Goal: Task Accomplishment & Management: Complete application form

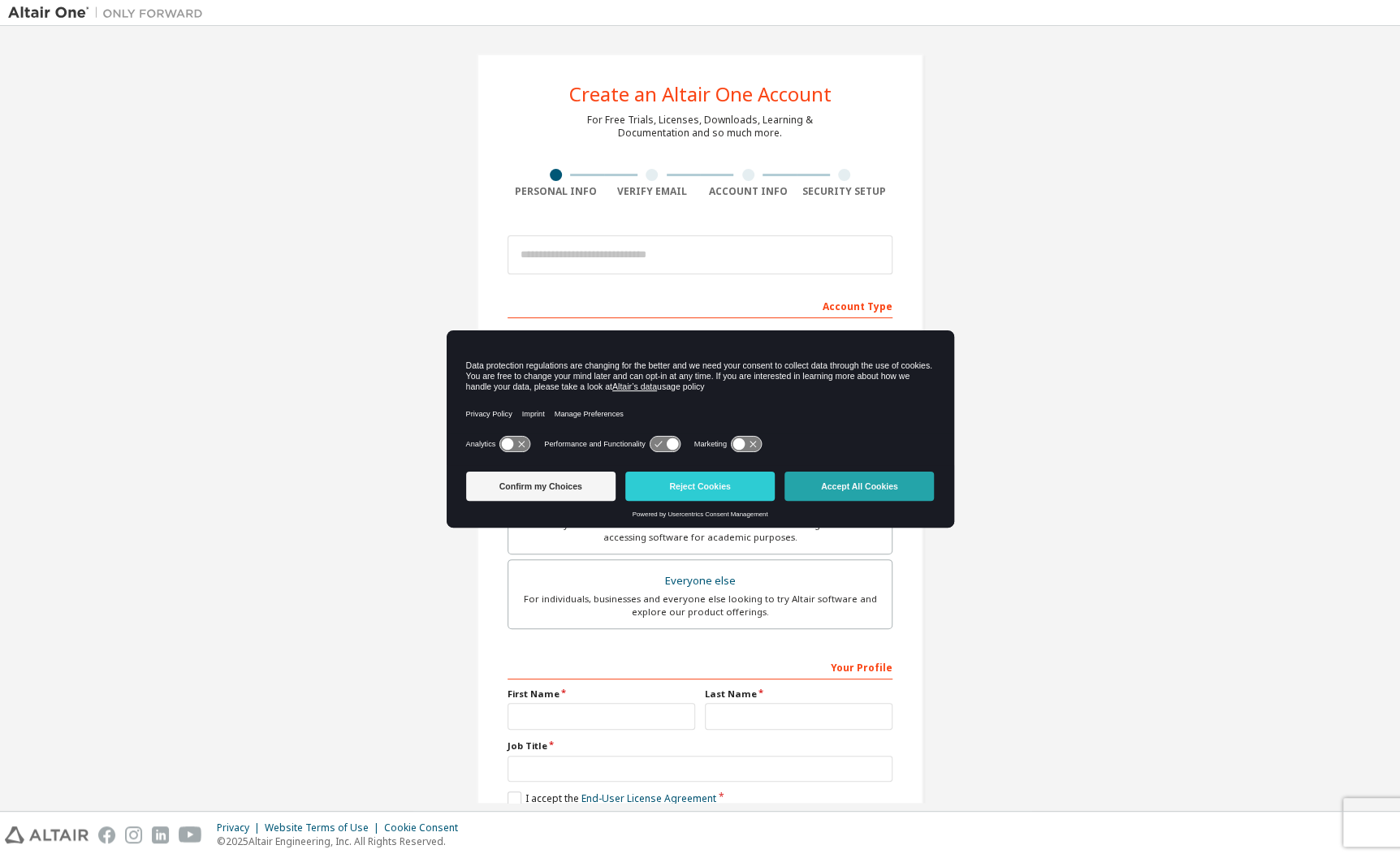
click at [856, 484] on button "Accept All Cookies" at bounding box center [859, 486] width 150 height 30
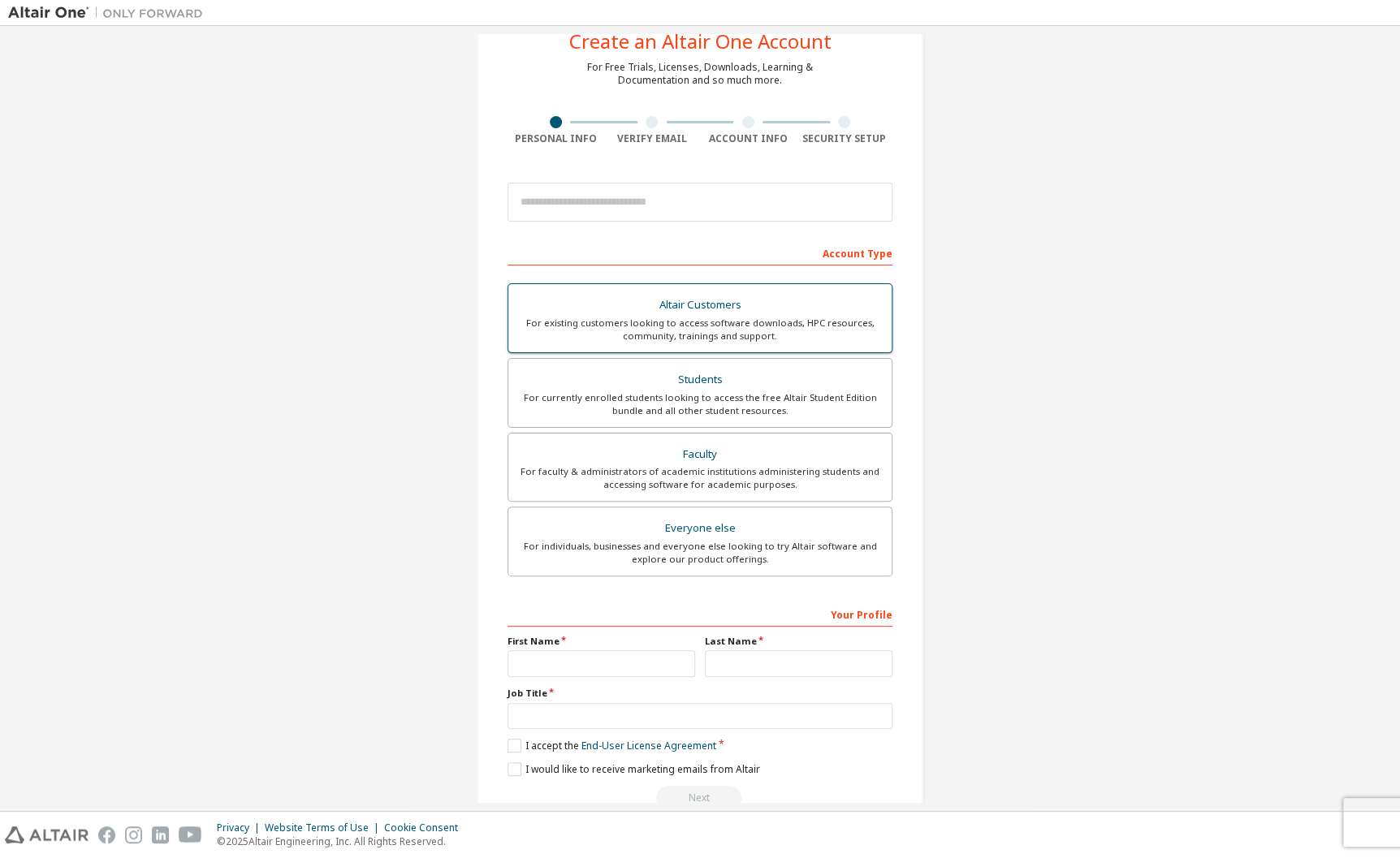
scroll to position [90, 0]
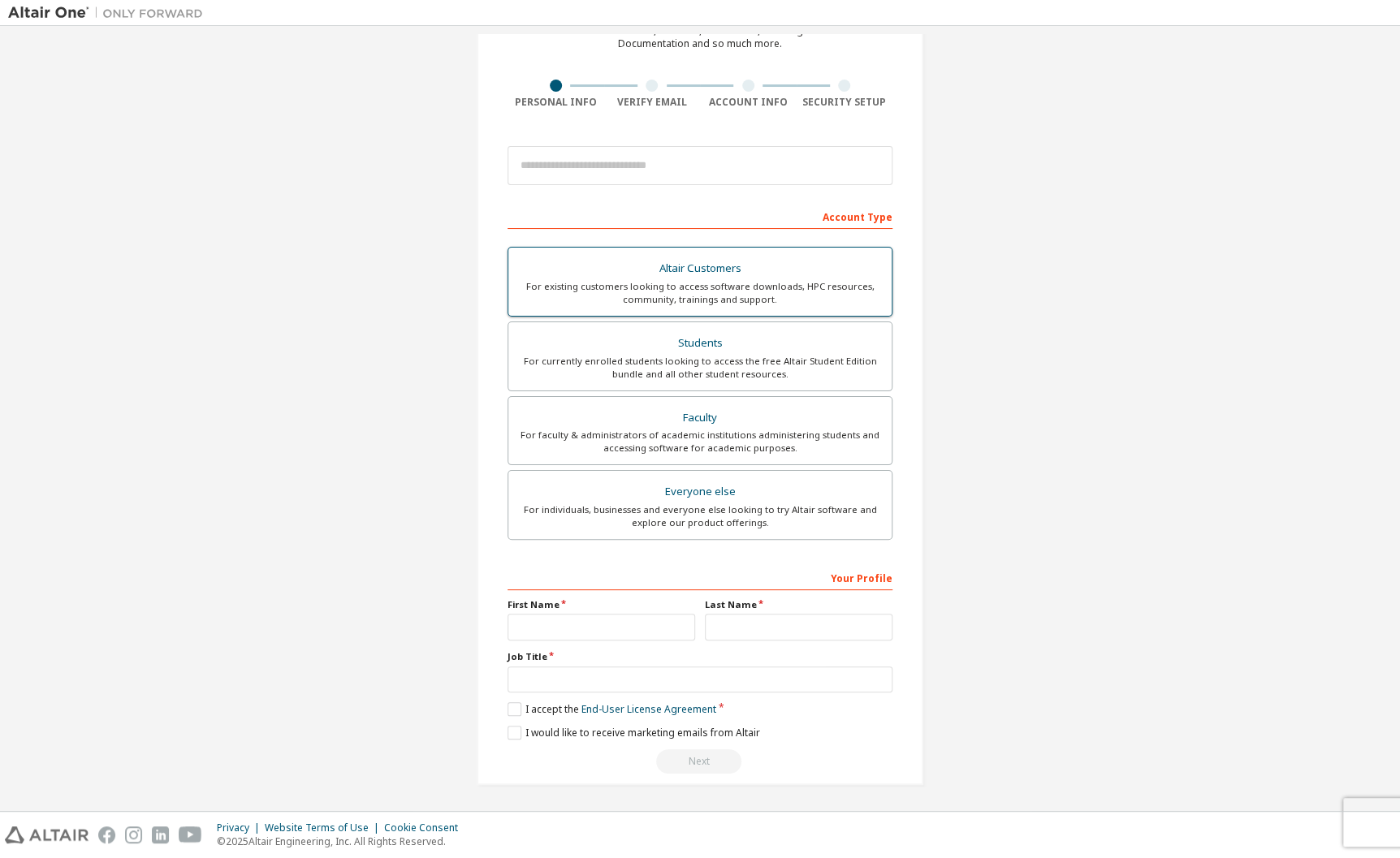
click at [782, 291] on div "For existing customers looking to access software downloads, HPC resources, com…" at bounding box center [700, 292] width 364 height 26
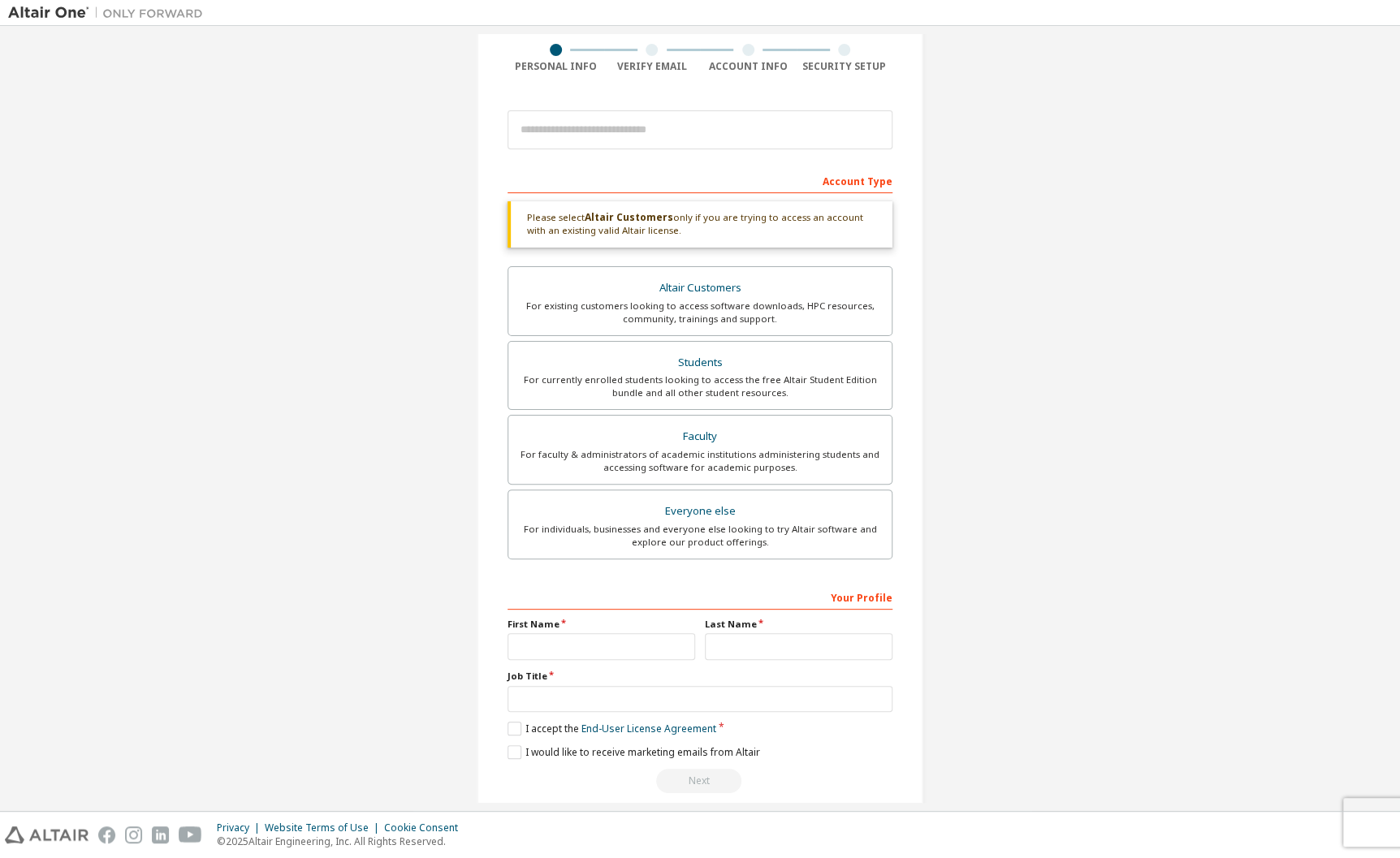
scroll to position [145, 0]
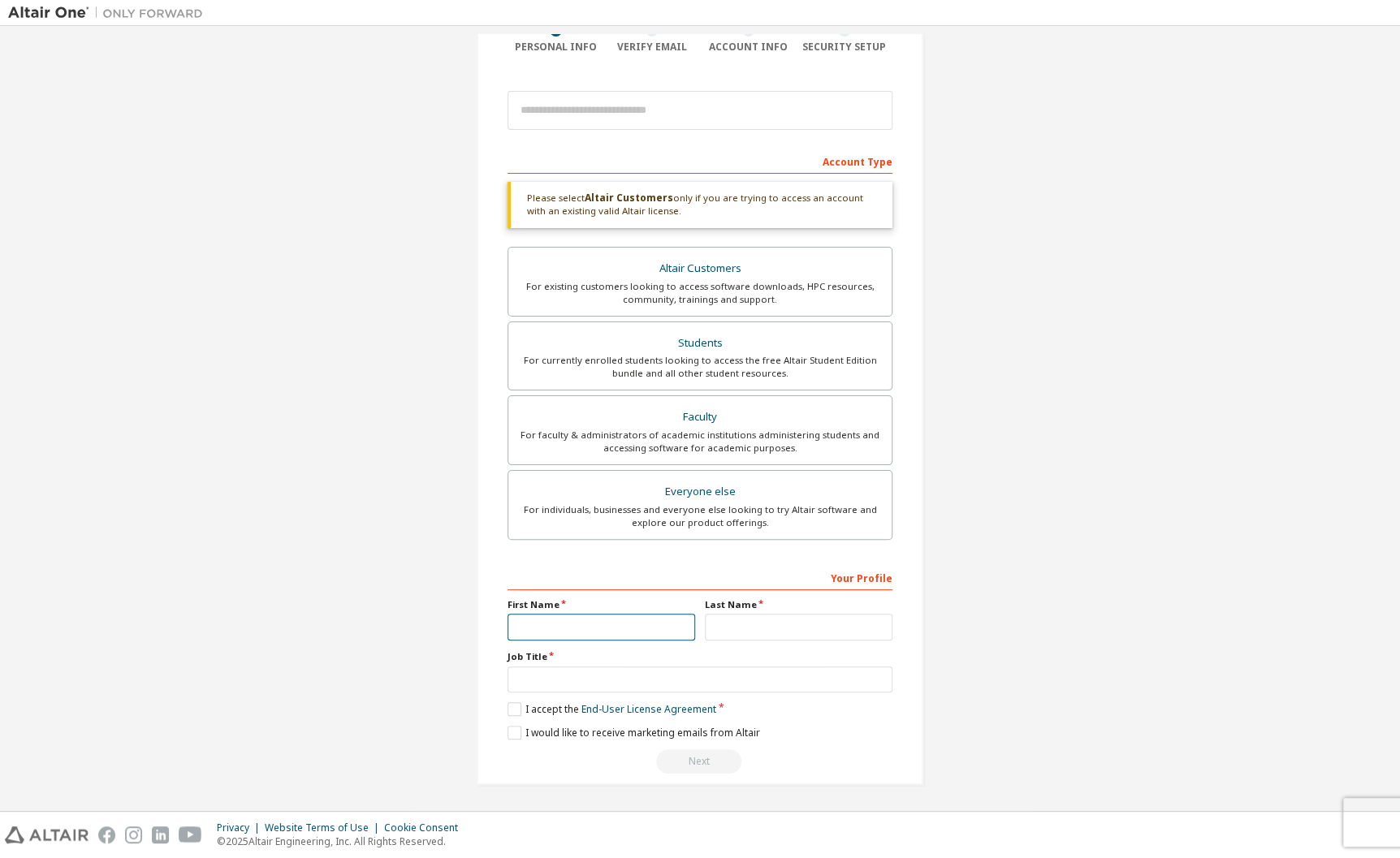
click at [545, 625] on input "text" at bounding box center [601, 627] width 188 height 27
type input "*******"
click at [524, 672] on input "text" at bounding box center [699, 680] width 385 height 27
type input "**********"
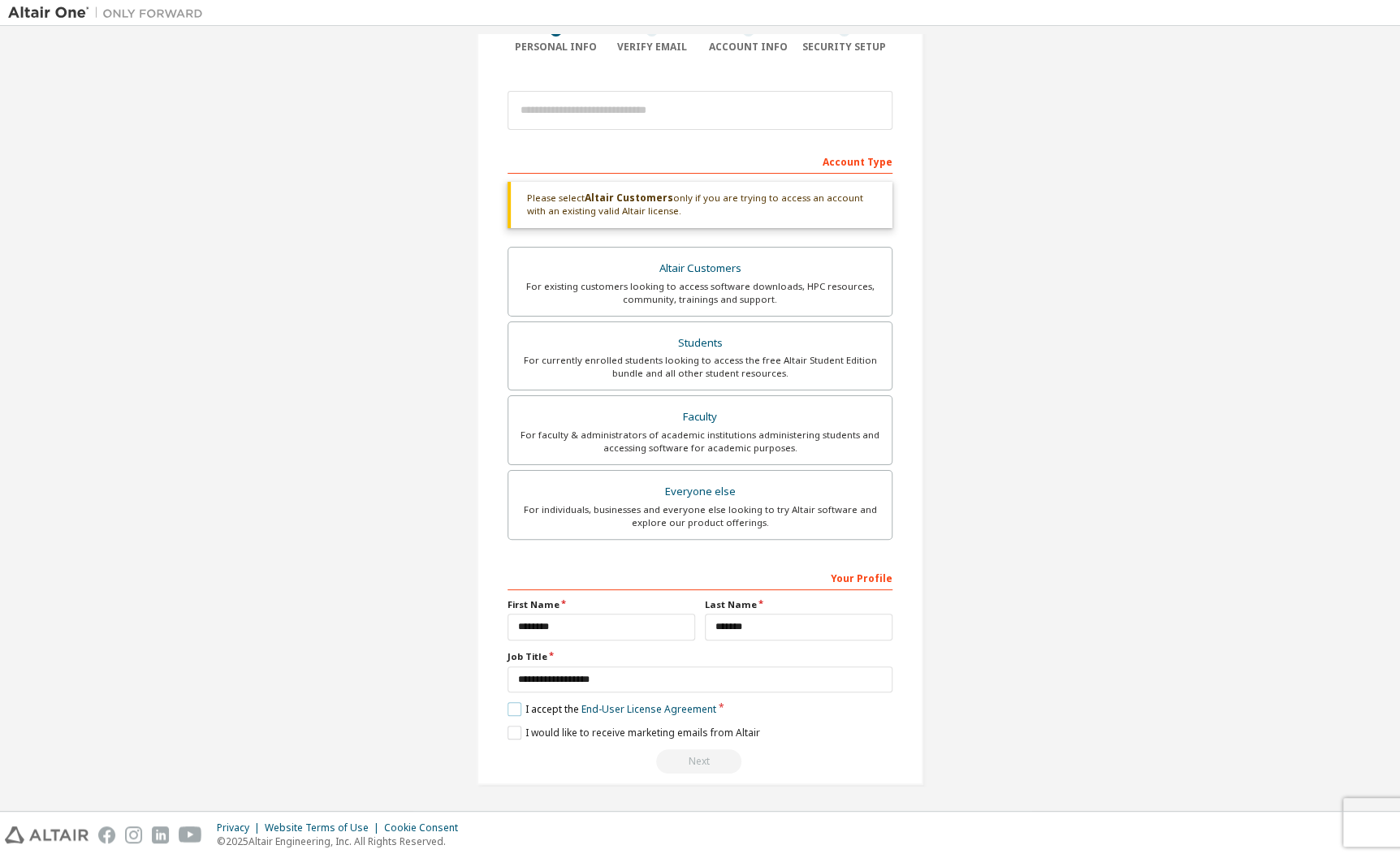
click at [509, 705] on label "I accept the End-User License Agreement" at bounding box center [611, 709] width 209 height 14
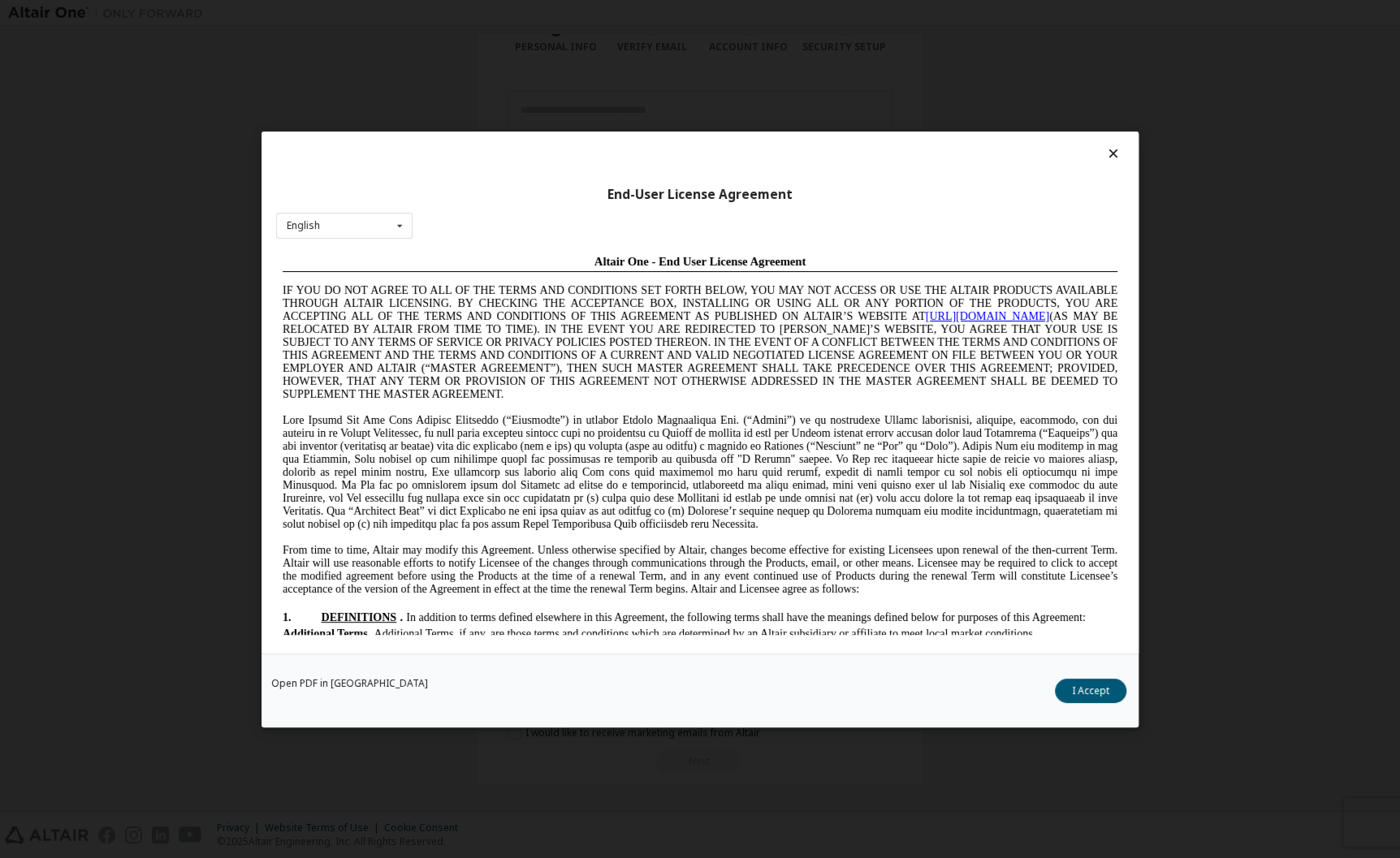
scroll to position [0, 0]
click at [1089, 689] on button "I Accept" at bounding box center [1091, 690] width 72 height 25
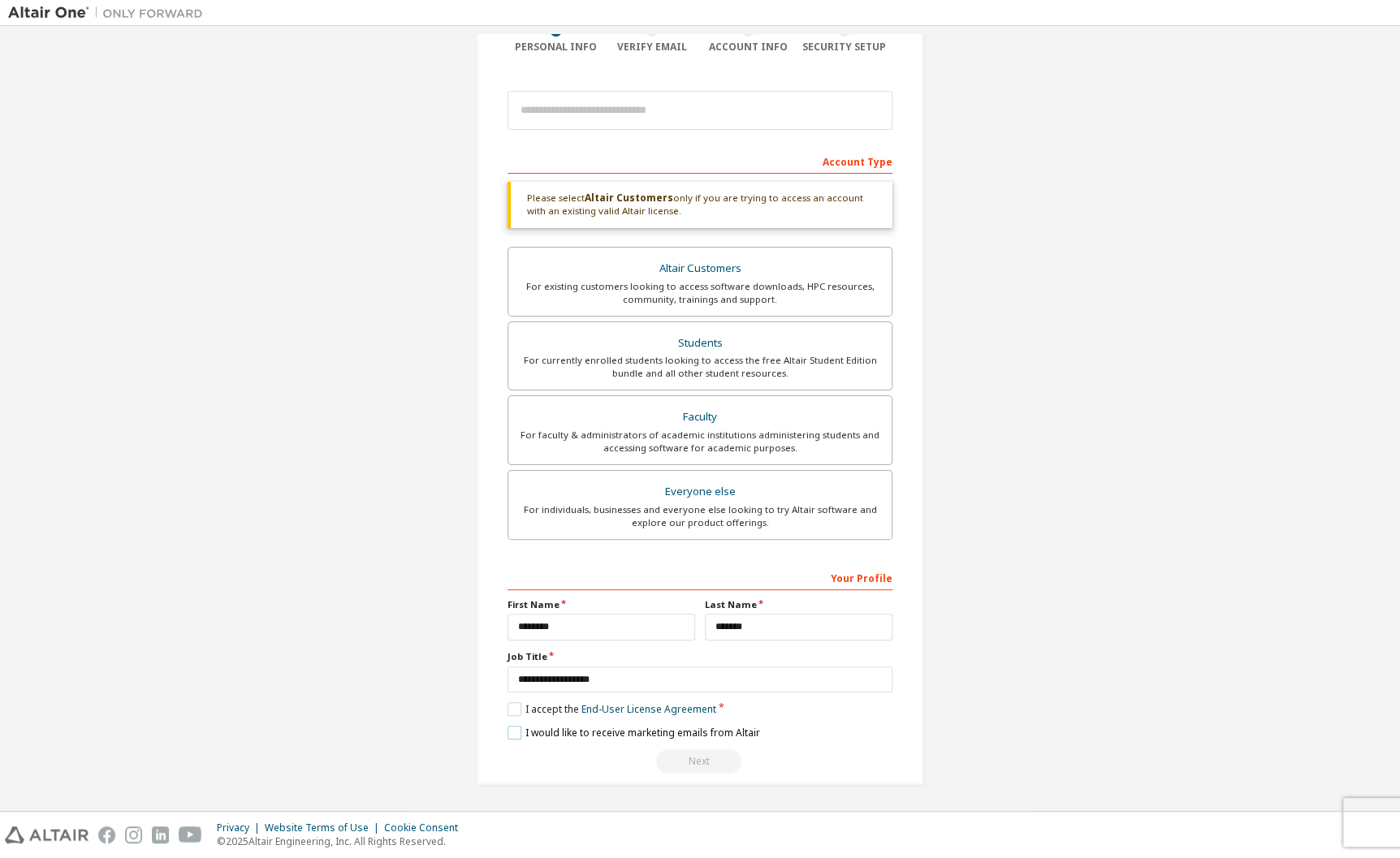
click at [507, 728] on label "I would like to receive marketing emails from Altair" at bounding box center [633, 733] width 253 height 14
click at [510, 733] on label "I would like to receive marketing emails from Altair" at bounding box center [633, 733] width 253 height 14
click at [544, 728] on label "I would like to receive marketing emails from Altair" at bounding box center [633, 733] width 253 height 14
click at [510, 730] on label "I would like to receive marketing emails from Altair" at bounding box center [633, 733] width 253 height 14
click at [627, 709] on link "End-User License Agreement" at bounding box center [648, 709] width 134 height 14
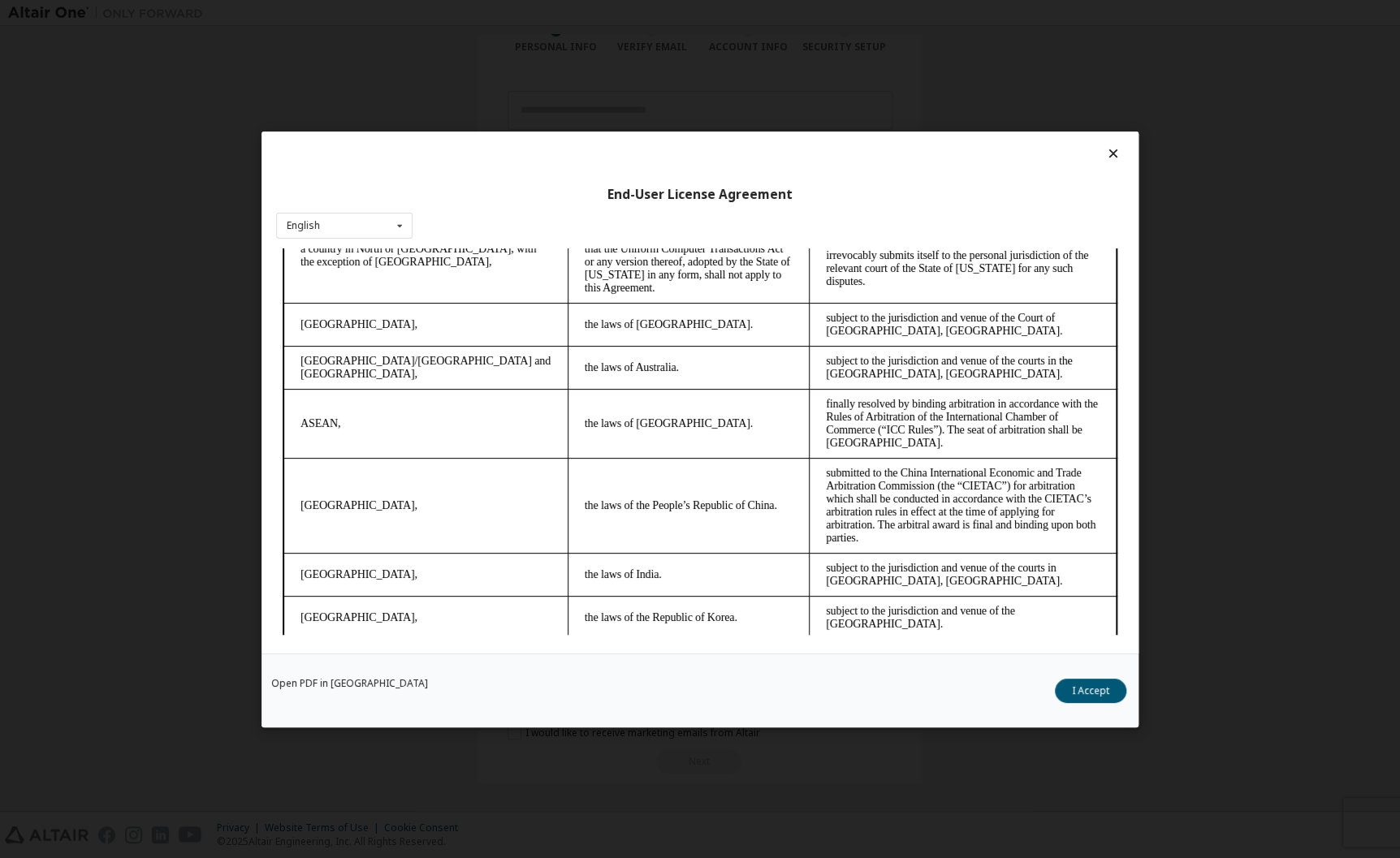
scroll to position [4340, 0]
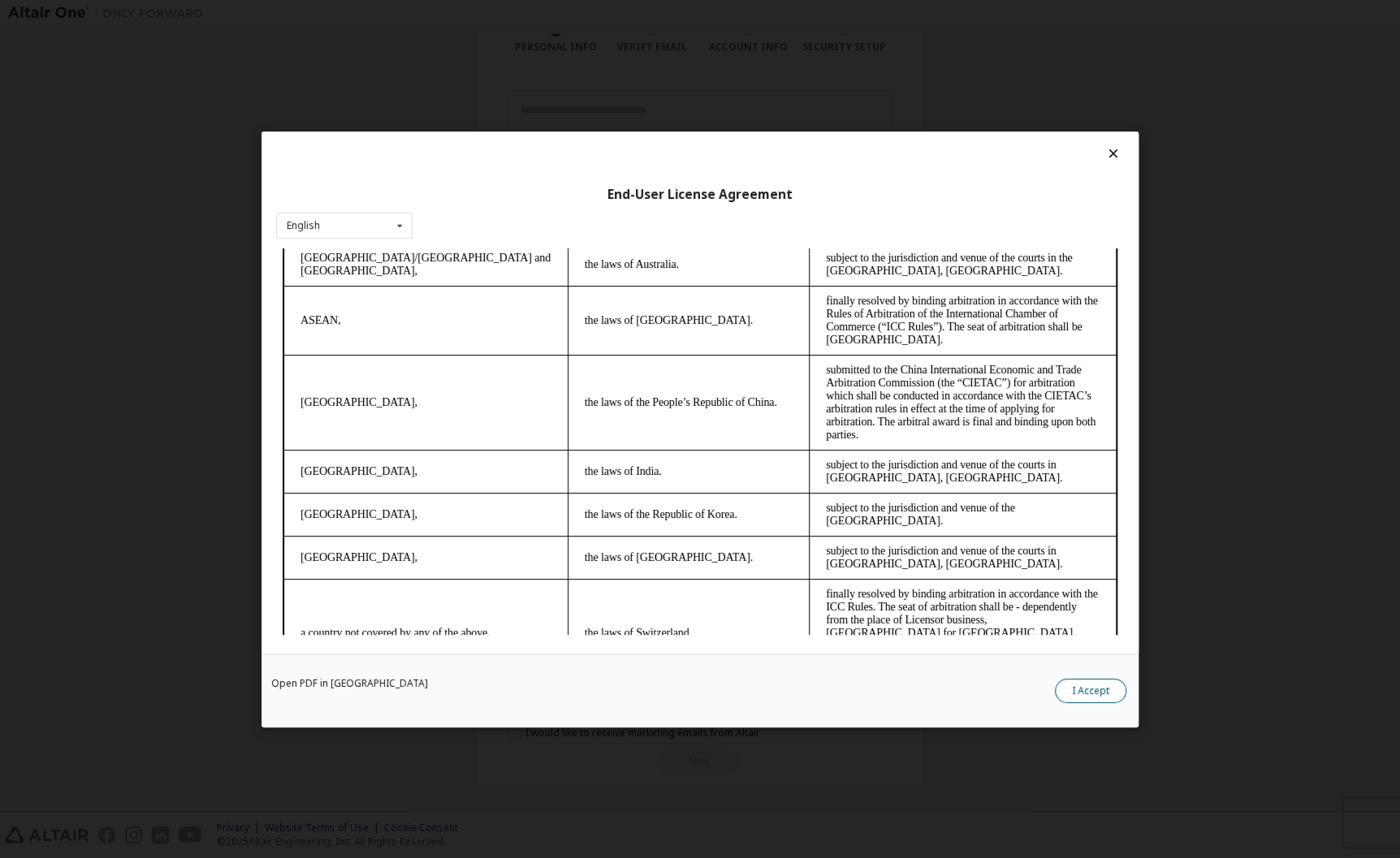
click at [1099, 686] on button "I Accept" at bounding box center [1091, 690] width 72 height 25
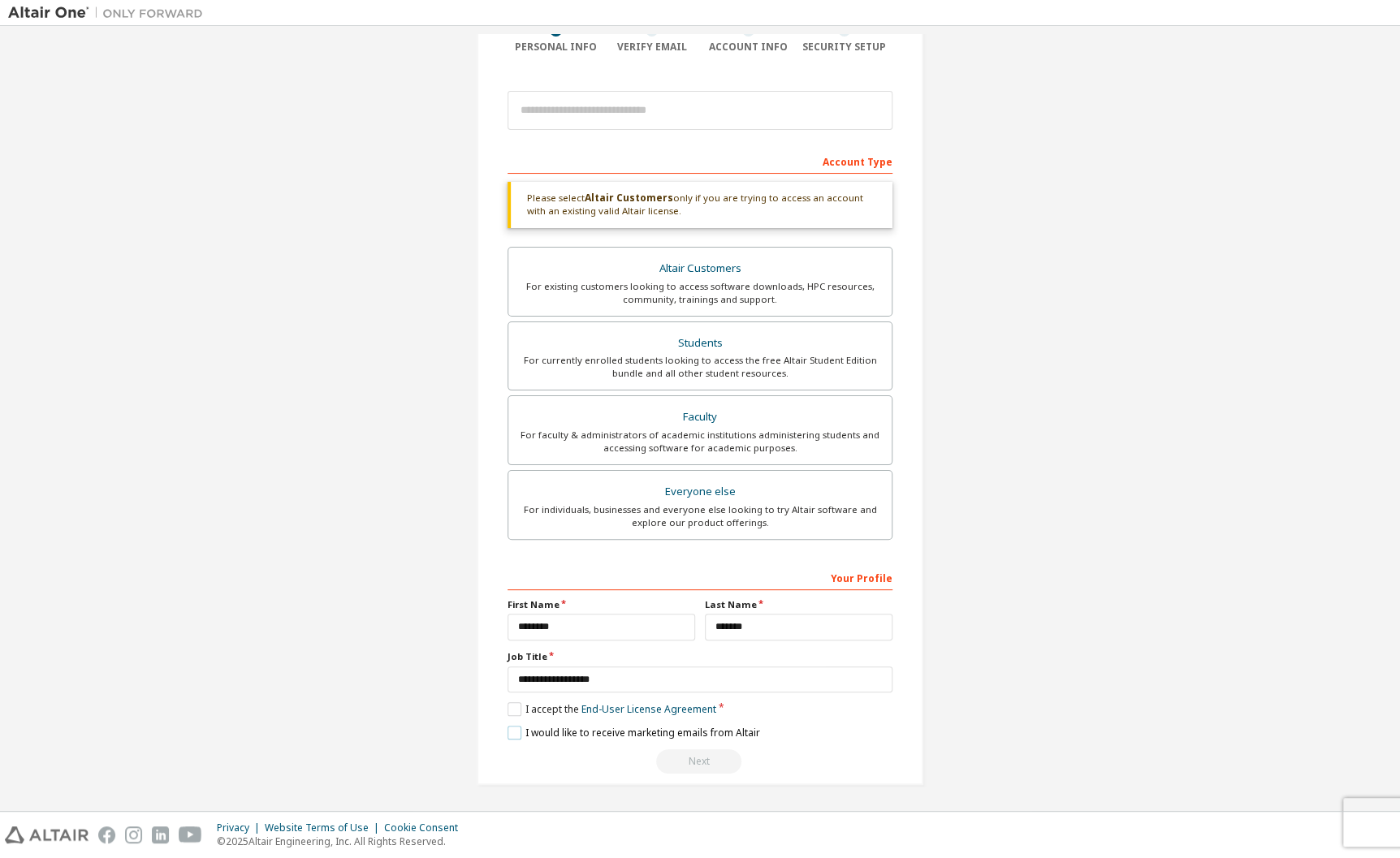
click at [525, 730] on label "I would like to receive marketing emails from Altair" at bounding box center [633, 733] width 253 height 14
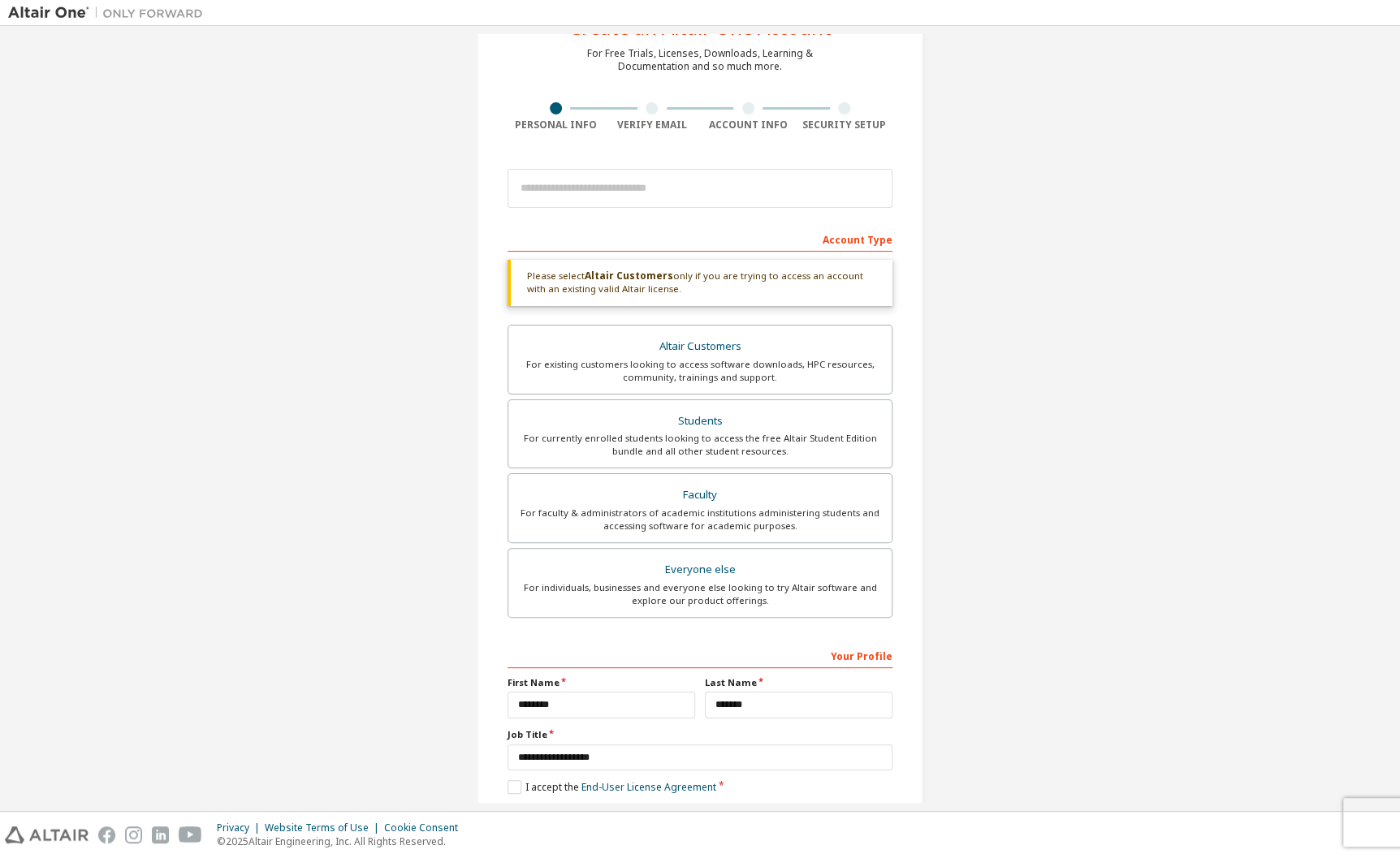
scroll to position [0, 0]
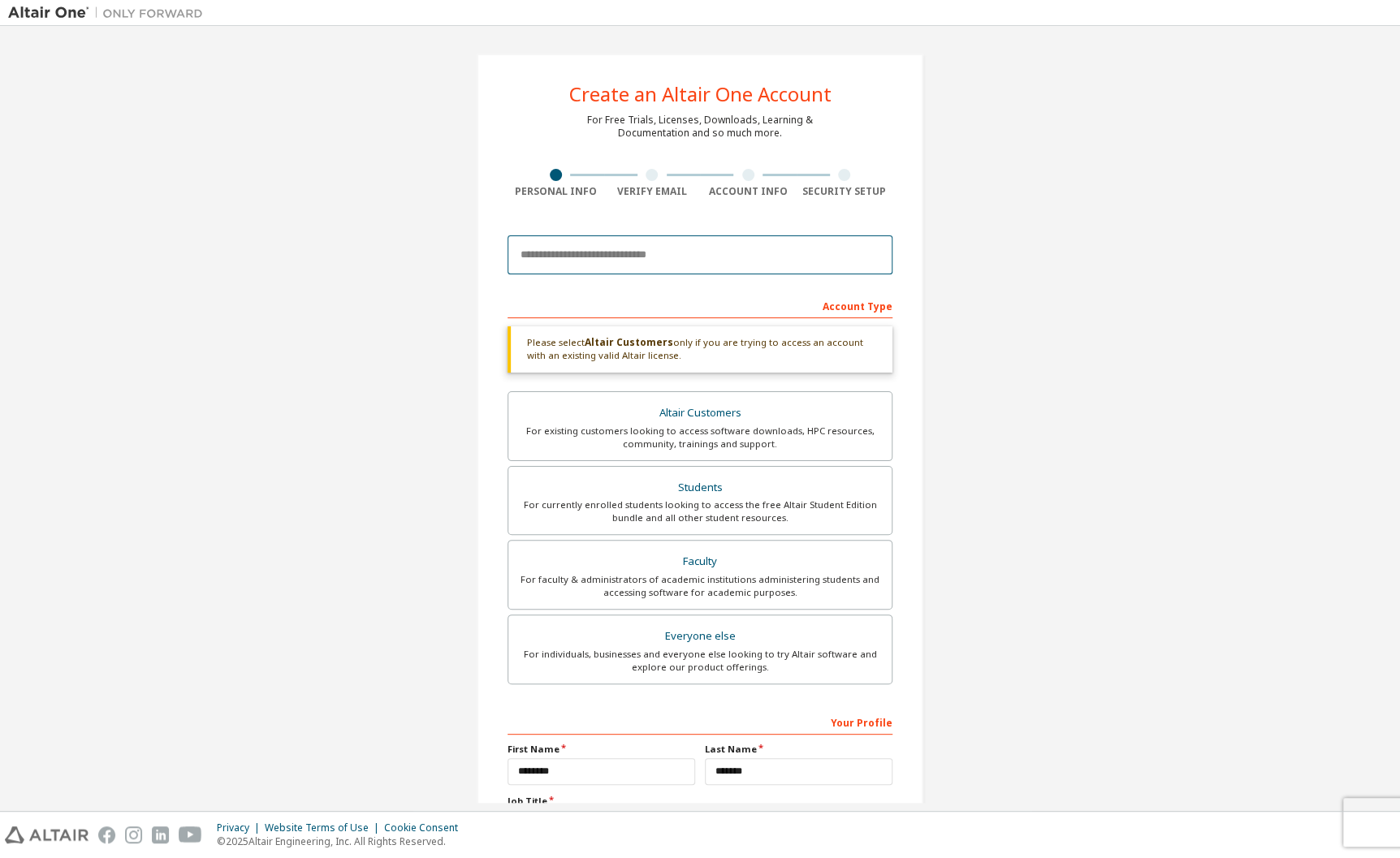
click at [616, 254] on input "email" at bounding box center [699, 255] width 385 height 39
click at [649, 337] on b "Altair Customers" at bounding box center [629, 342] width 89 height 14
click at [740, 428] on div "For existing customers looking to access software downloads, HPC resources, com…" at bounding box center [700, 437] width 364 height 26
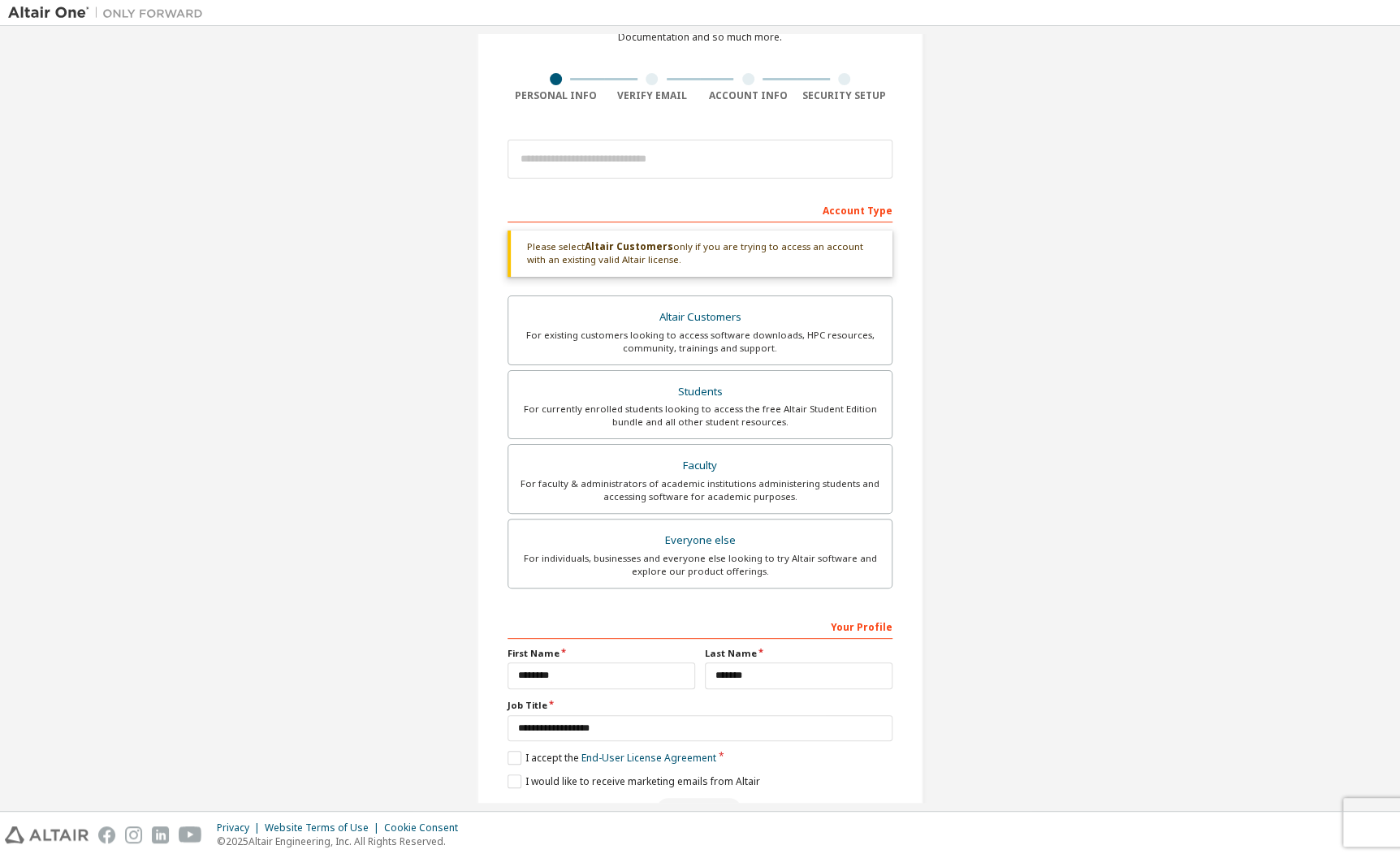
scroll to position [145, 0]
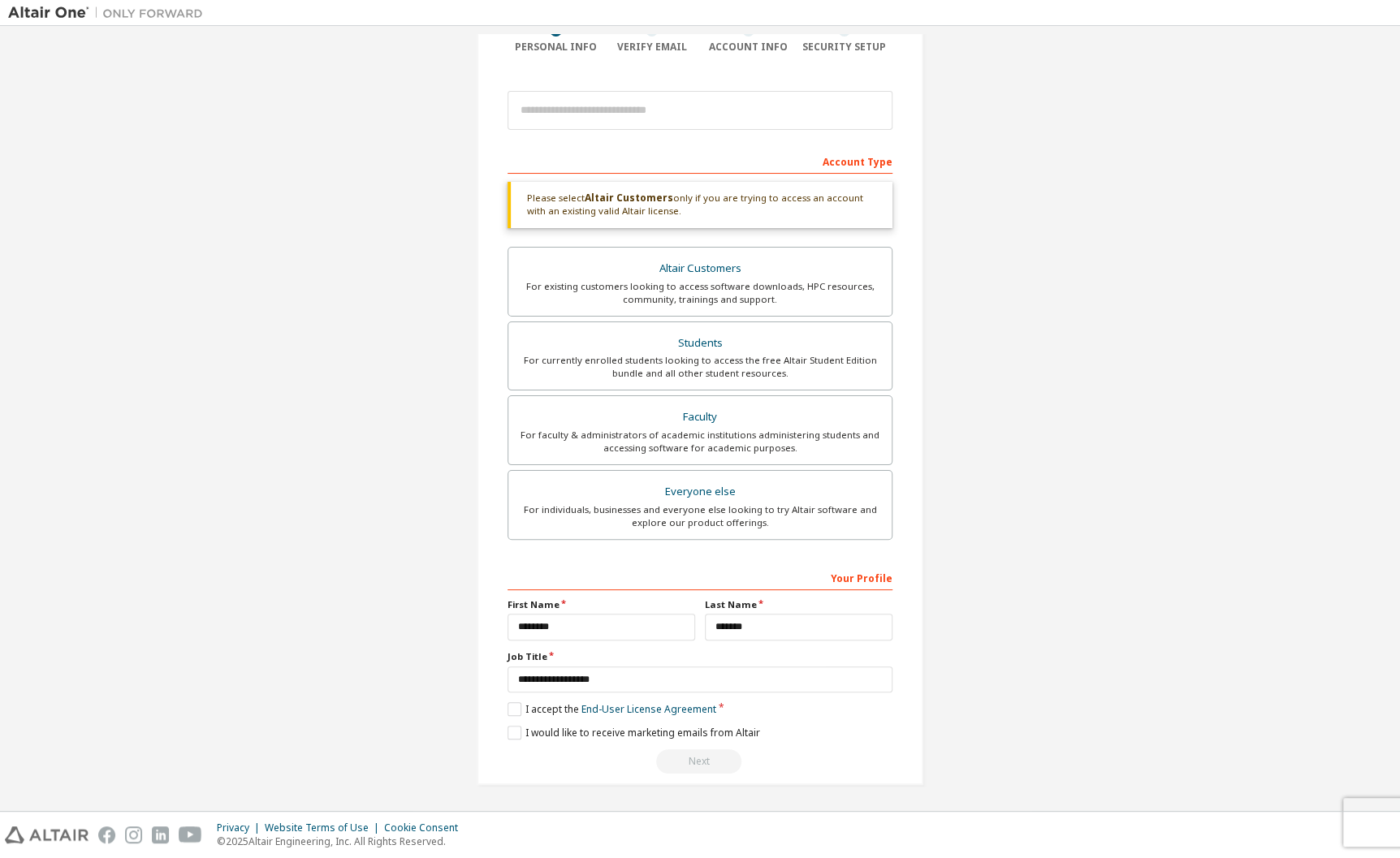
click at [1376, 839] on div "Privacy Website Terms of Use Cookie Consent © 2025 Altair Engineering, Inc. All…" at bounding box center [700, 835] width 1400 height 46
click at [508, 734] on label "I would like to receive marketing emails from Altair" at bounding box center [633, 733] width 253 height 14
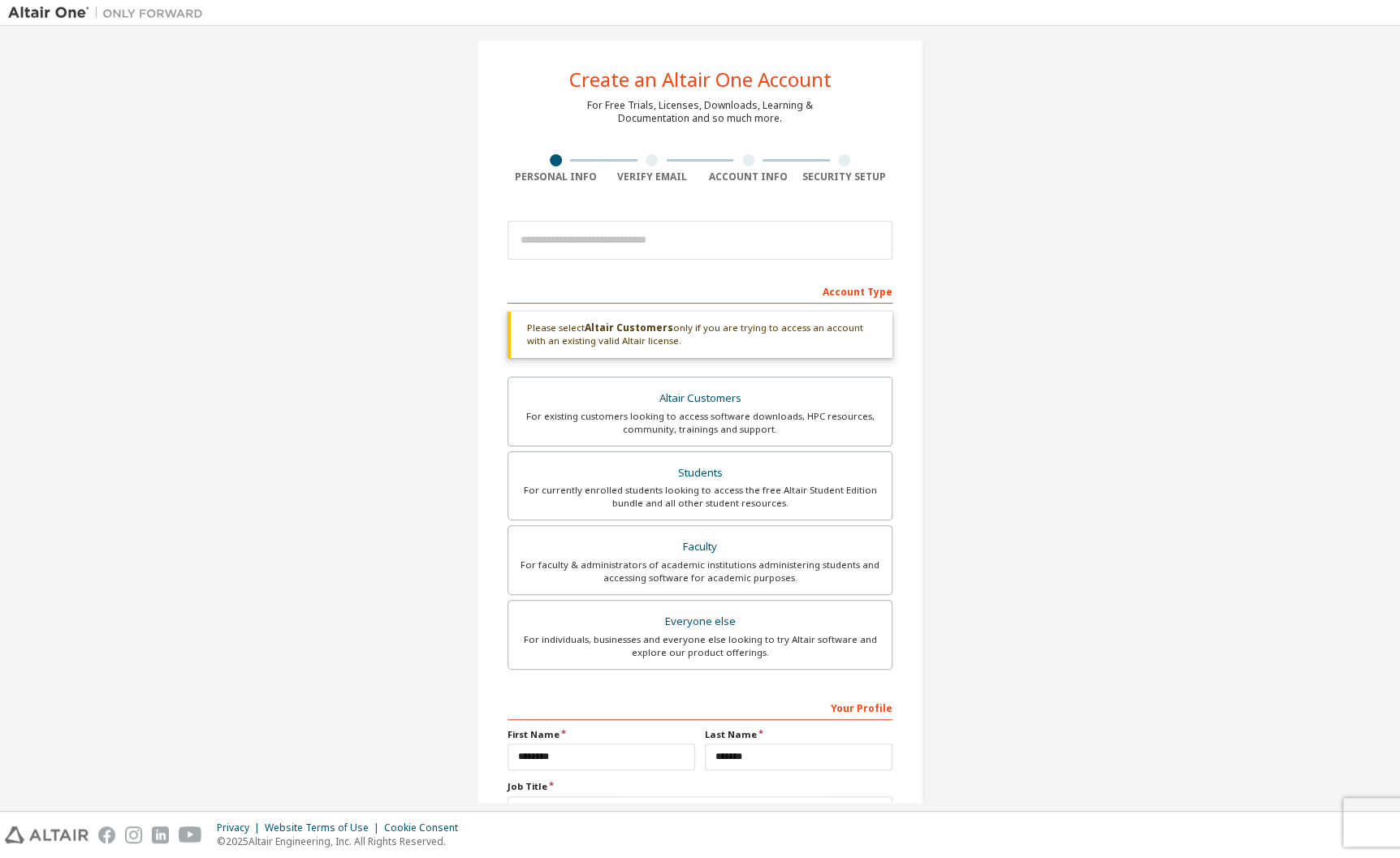
scroll to position [0, 0]
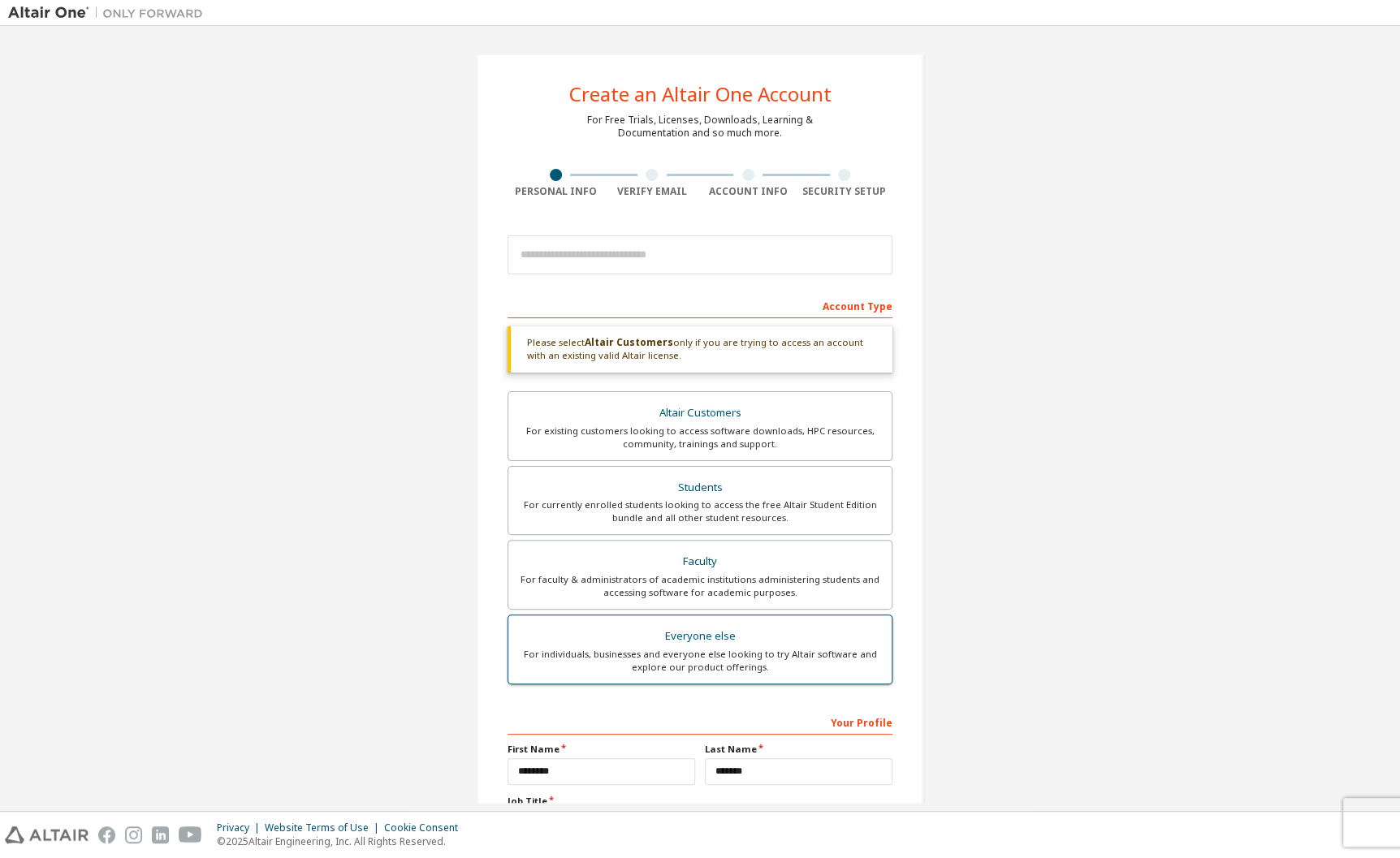
click at [712, 651] on div "For individuals, businesses and everyone else looking to try Altair software an…" at bounding box center [700, 661] width 364 height 26
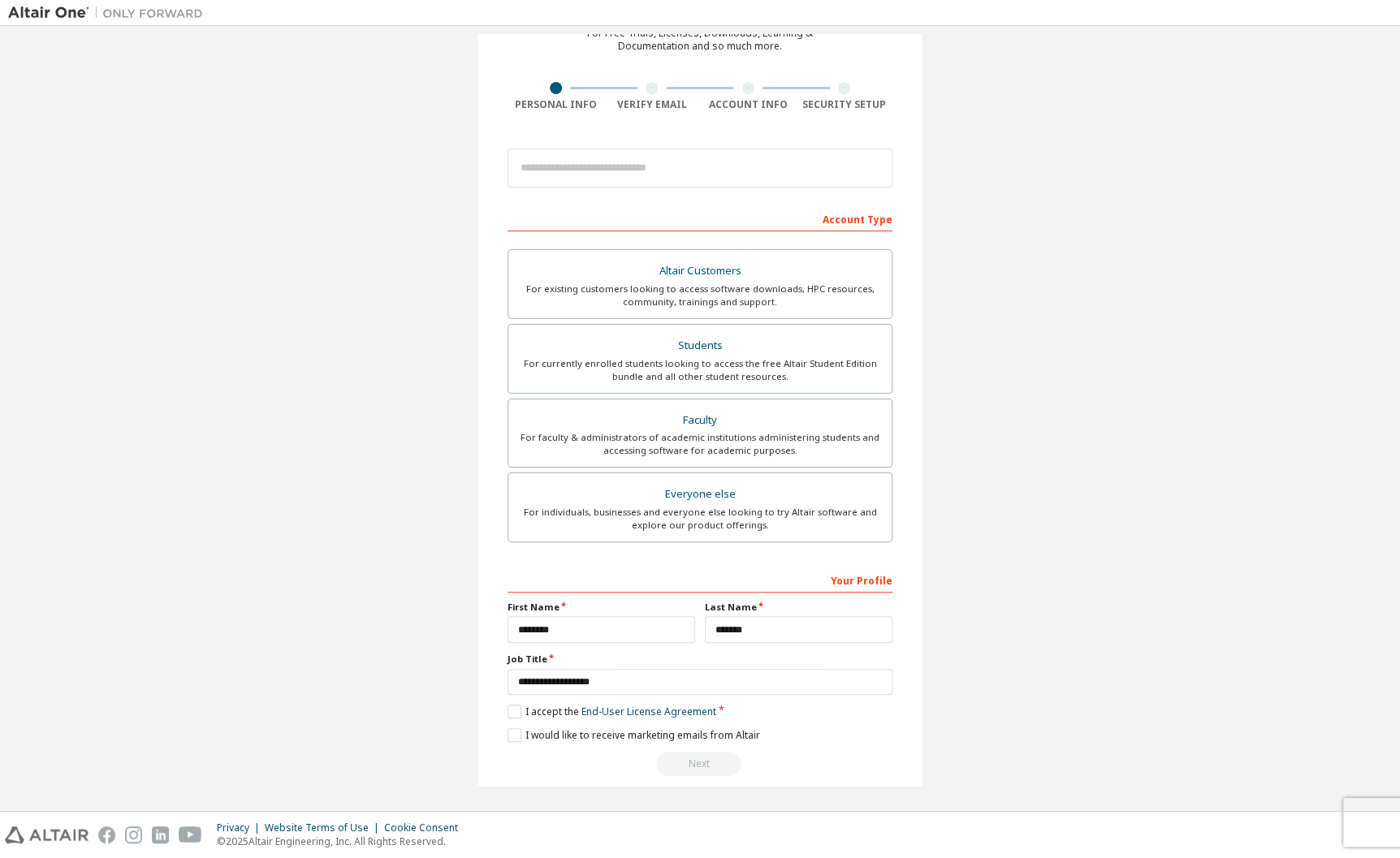
scroll to position [90, 0]
click at [629, 678] on input "**********" at bounding box center [699, 680] width 385 height 27
click at [519, 730] on label "I would like to receive marketing emails from Altair" at bounding box center [633, 733] width 253 height 14
click at [509, 730] on label "I would like to receive marketing emails from Altair" at bounding box center [633, 733] width 253 height 14
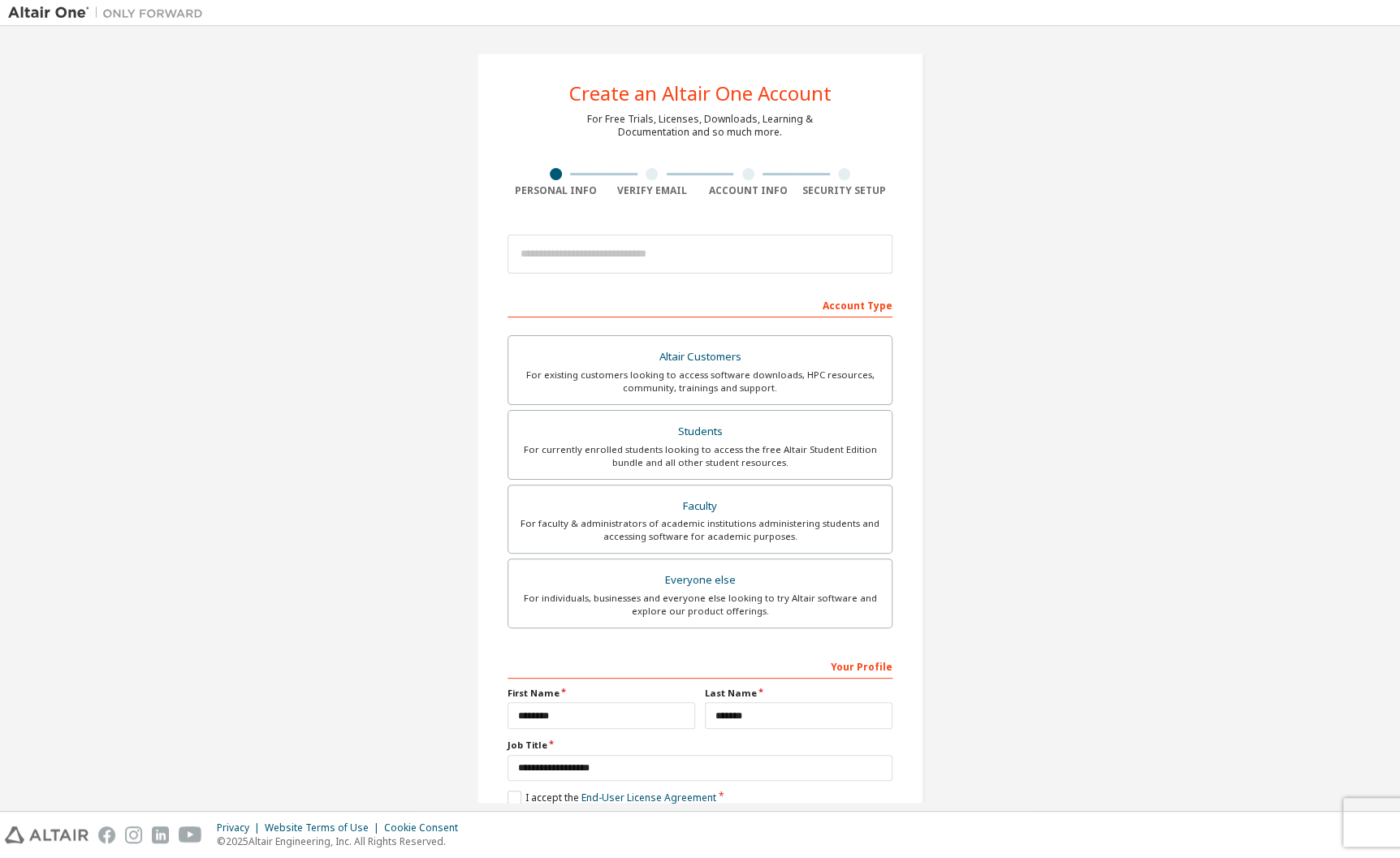
scroll to position [0, 0]
click at [727, 601] on div "For individuals, businesses and everyone else looking to try Altair software an…" at bounding box center [700, 605] width 364 height 26
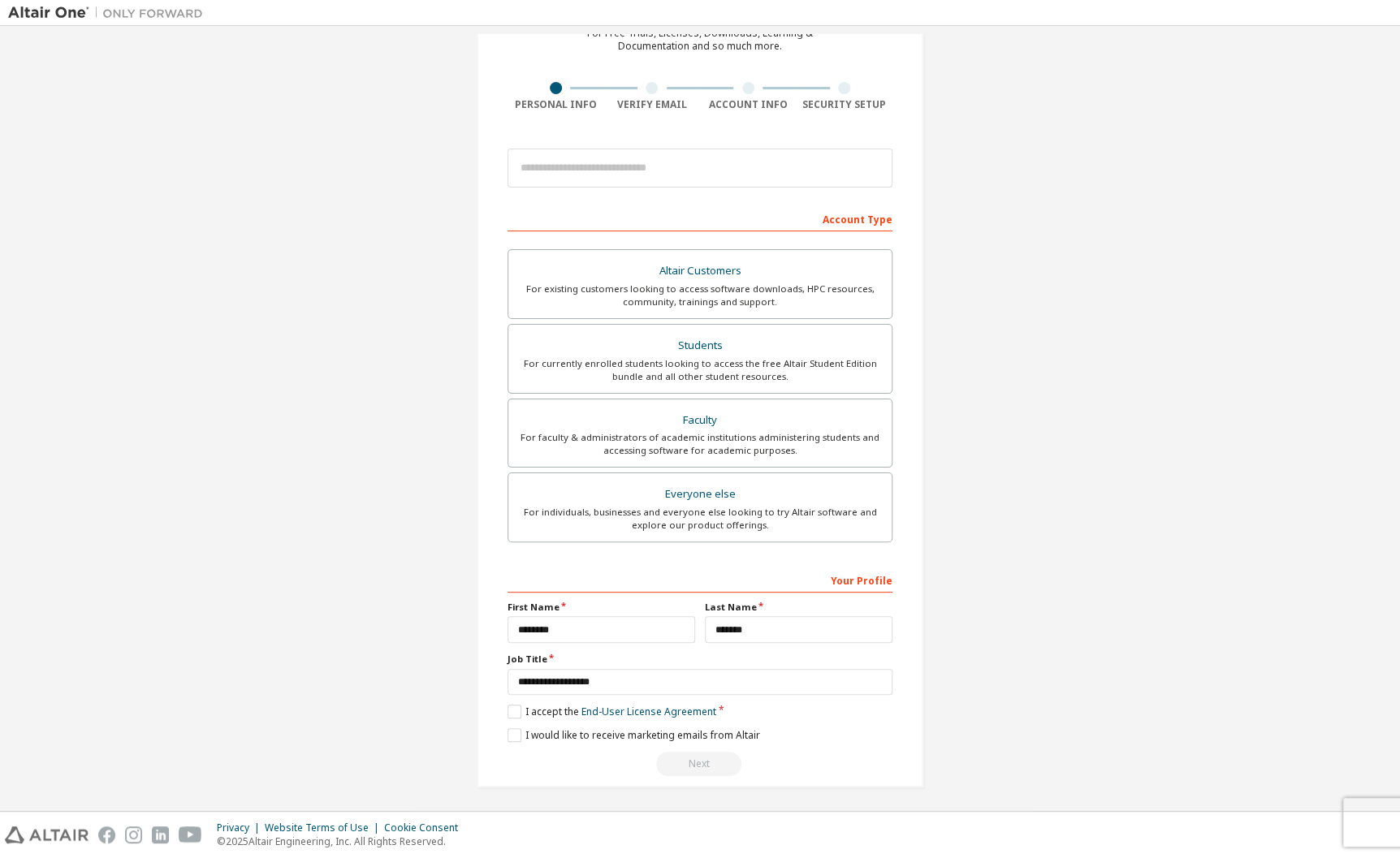
scroll to position [90, 0]
click at [632, 631] on input "*******" at bounding box center [601, 627] width 188 height 27
type input "*******"
click at [778, 629] on input "*******" at bounding box center [799, 627] width 188 height 27
click at [615, 687] on input "**********" at bounding box center [699, 680] width 385 height 27
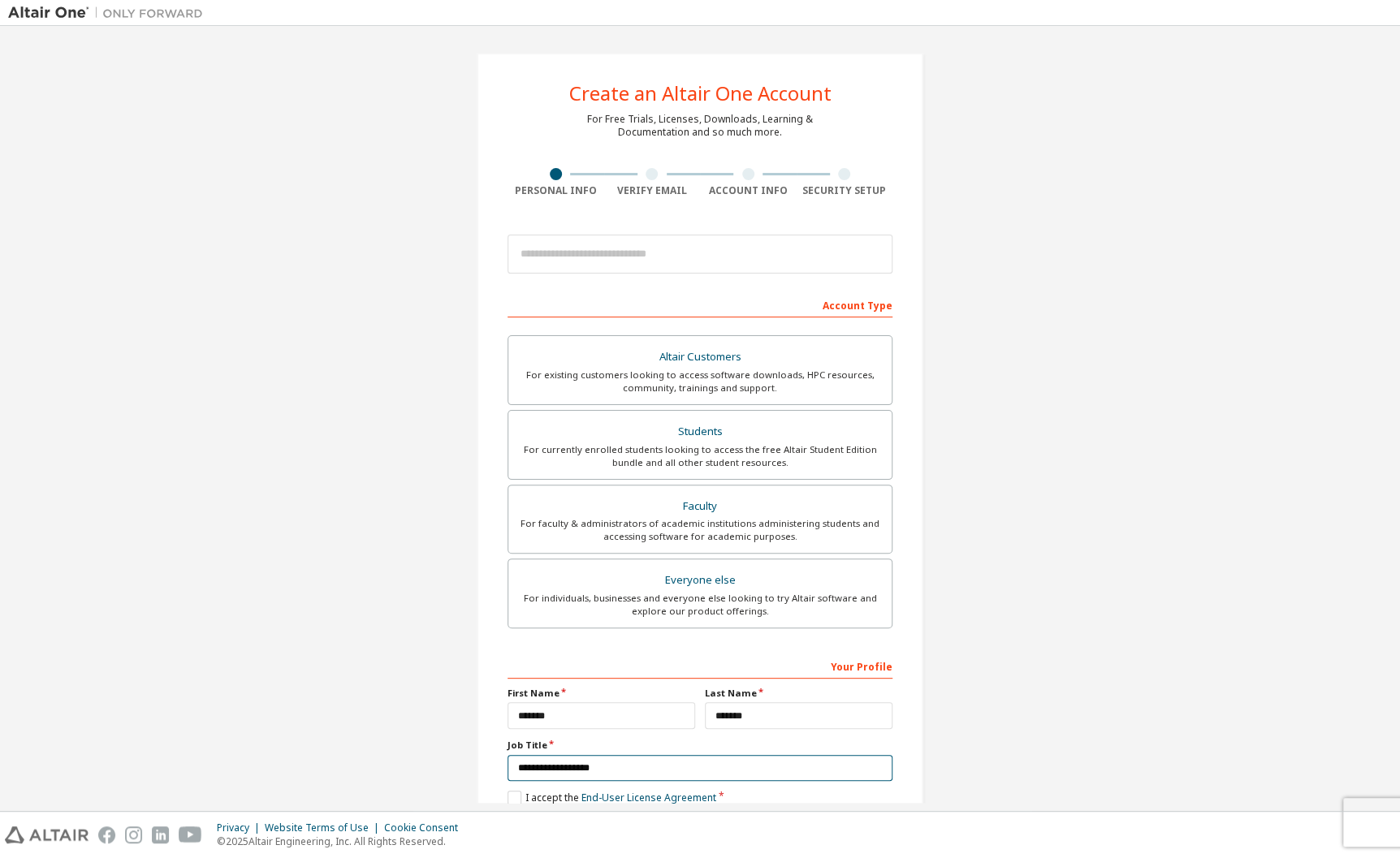
scroll to position [0, 0]
click at [838, 178] on div at bounding box center [844, 175] width 12 height 12
click at [850, 304] on div "Account Type" at bounding box center [699, 305] width 385 height 26
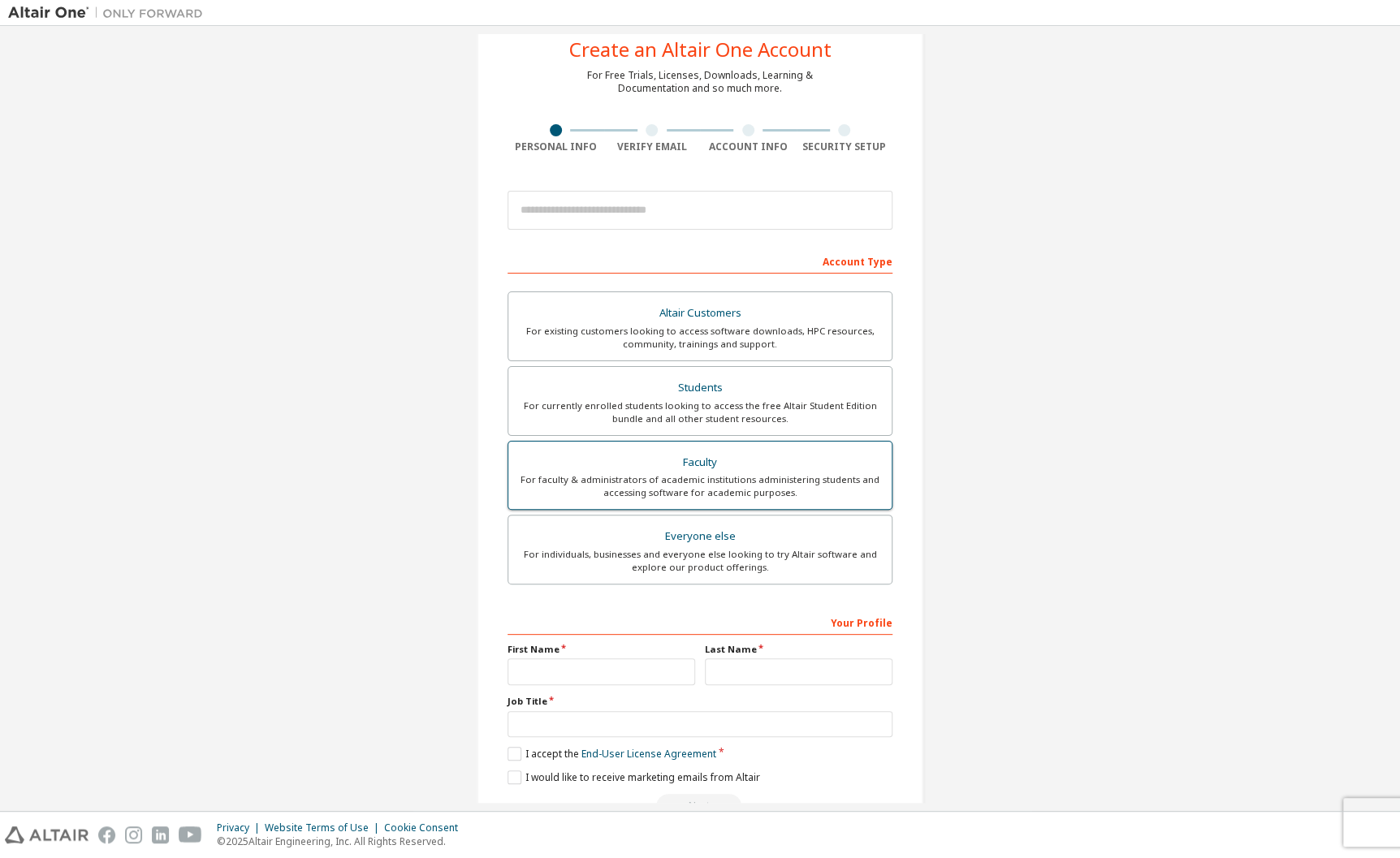
scroll to position [90, 0]
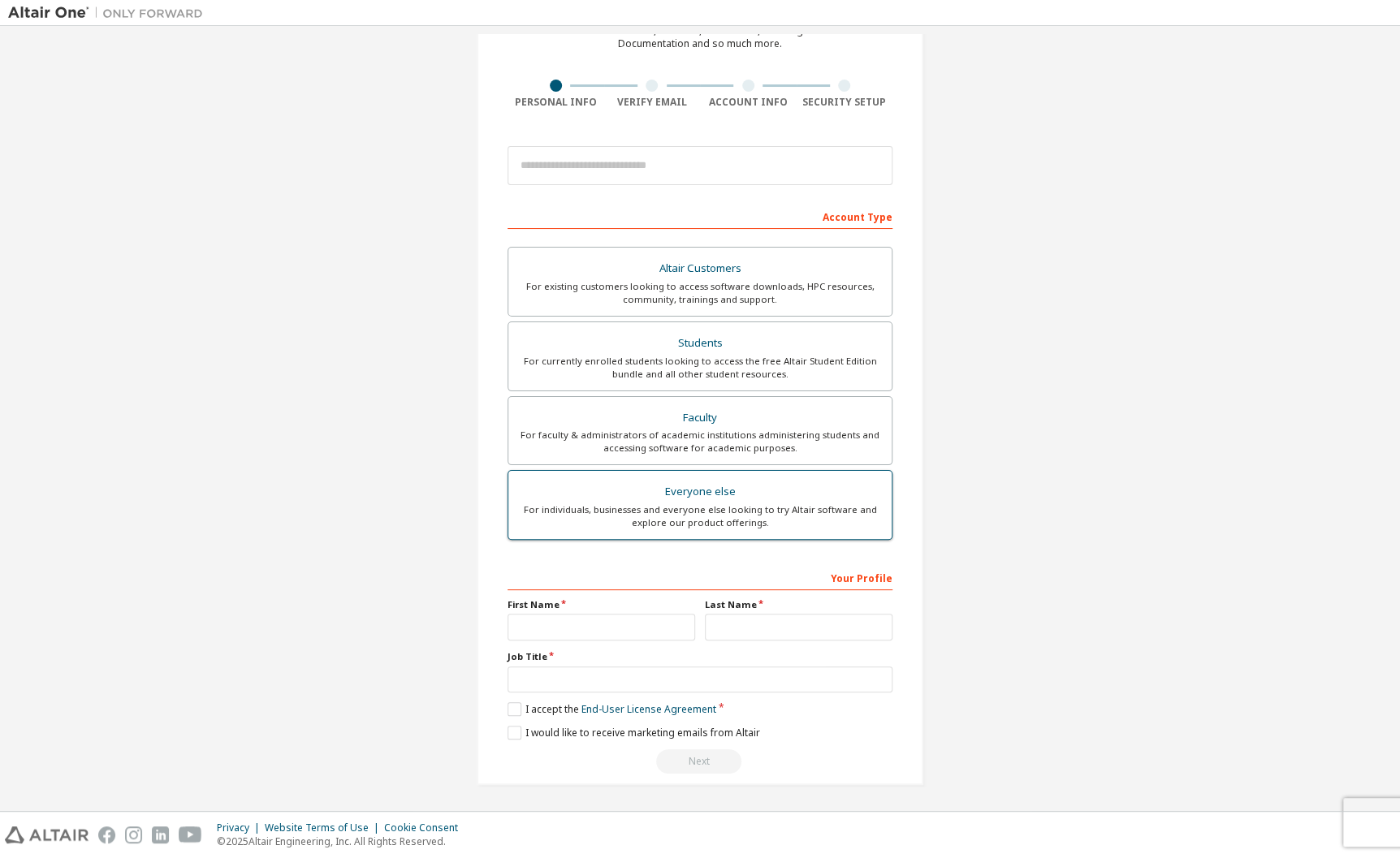
click at [730, 499] on div "Everyone else" at bounding box center [700, 492] width 364 height 23
click at [566, 623] on input "text" at bounding box center [601, 627] width 188 height 27
type input "*******"
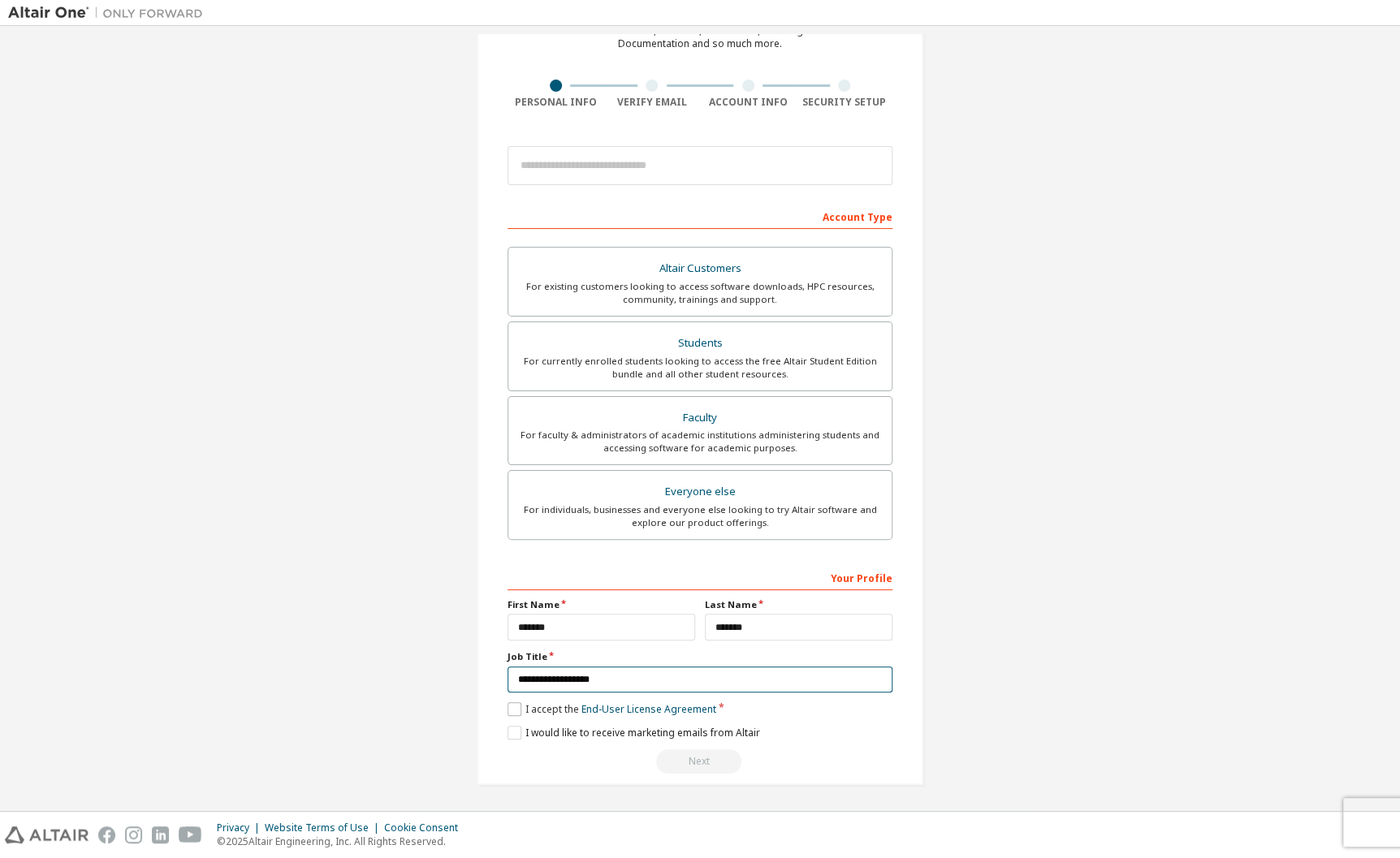
type input "**********"
click at [517, 709] on label "I accept the End-User License Agreement" at bounding box center [611, 709] width 209 height 14
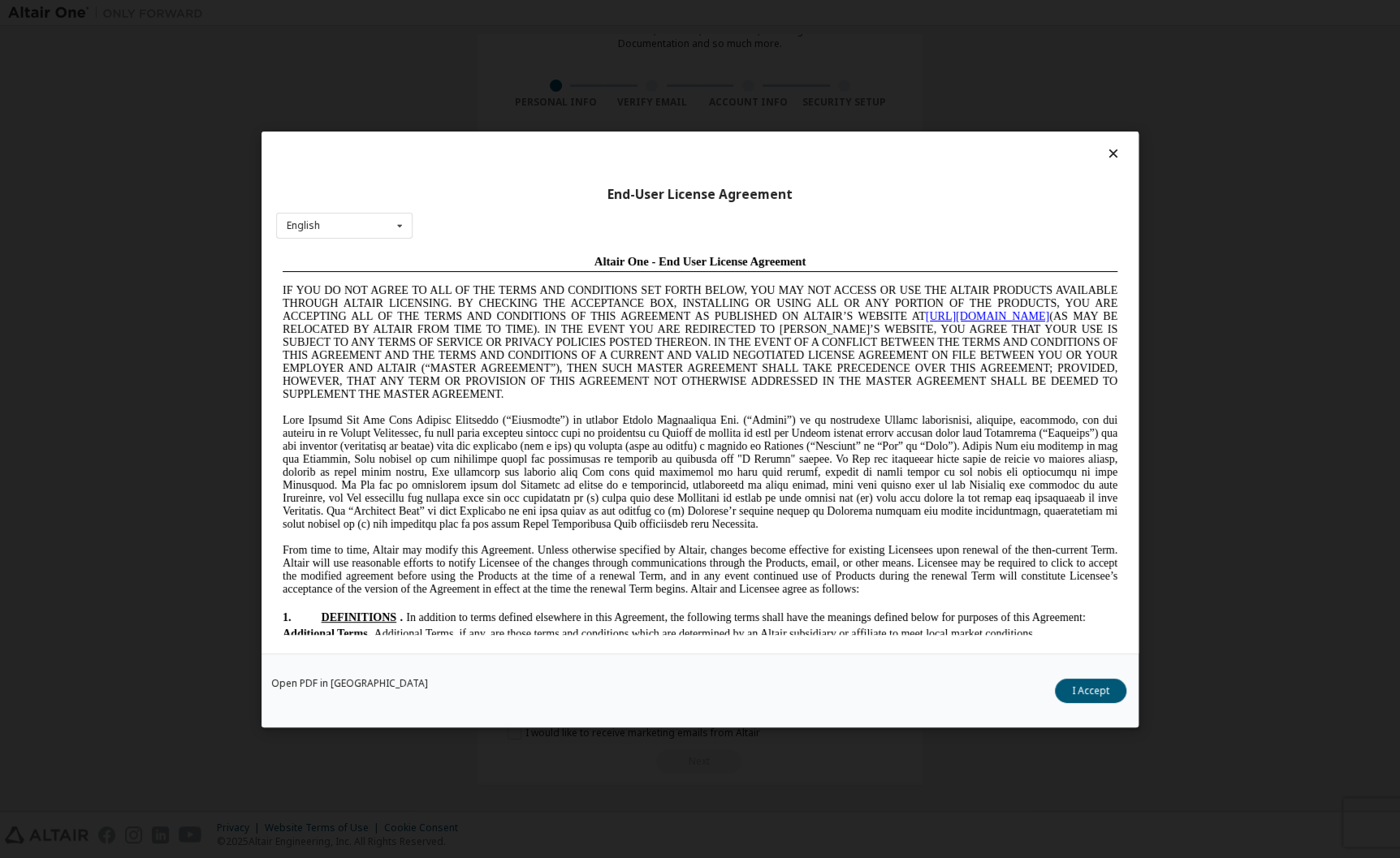
scroll to position [0, 0]
click at [1086, 689] on button "I Accept" at bounding box center [1091, 690] width 72 height 25
